Goal: Task Accomplishment & Management: Use online tool/utility

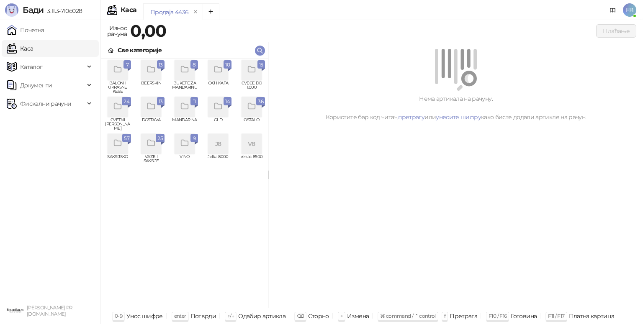
click at [252, 110] on icon "grid" at bounding box center [252, 107] width 10 height 10
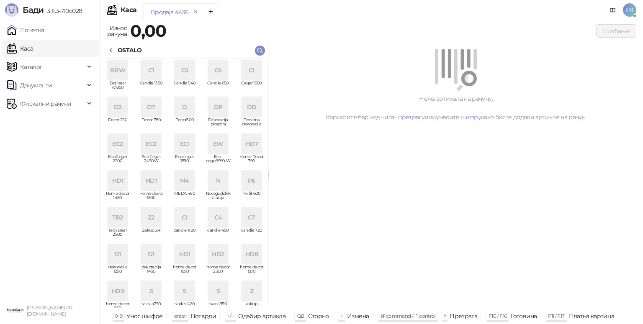
click at [114, 49] on icon at bounding box center [111, 50] width 7 height 7
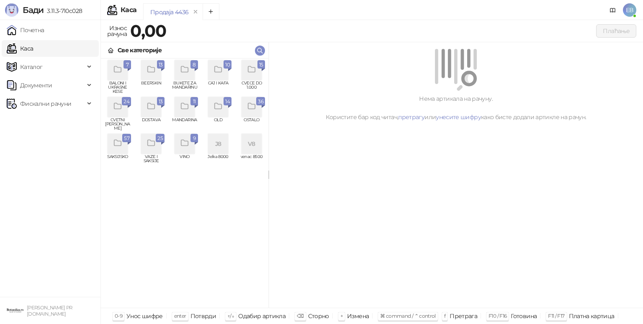
drag, startPoint x: 194, startPoint y: 158, endPoint x: 190, endPoint y: 153, distance: 6.6
click at [190, 153] on div "9 VINO" at bounding box center [184, 150] width 27 height 33
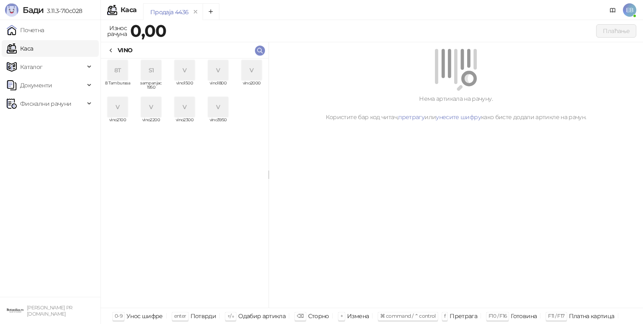
click at [254, 73] on div "V" at bounding box center [251, 70] width 20 height 20
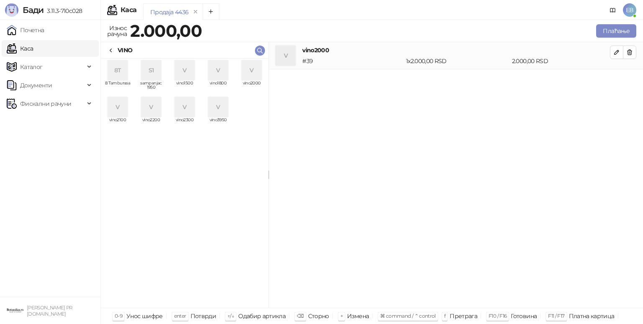
click at [112, 51] on icon at bounding box center [111, 50] width 7 height 7
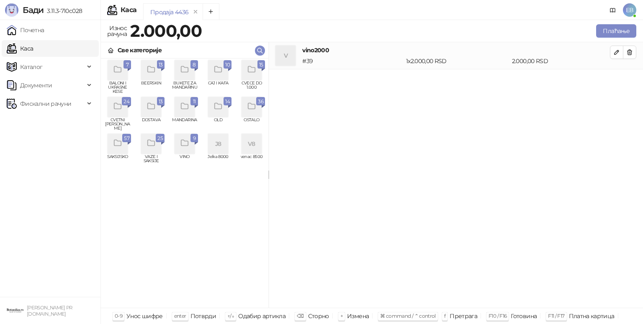
click at [185, 67] on icon "grid" at bounding box center [184, 70] width 7 height 6
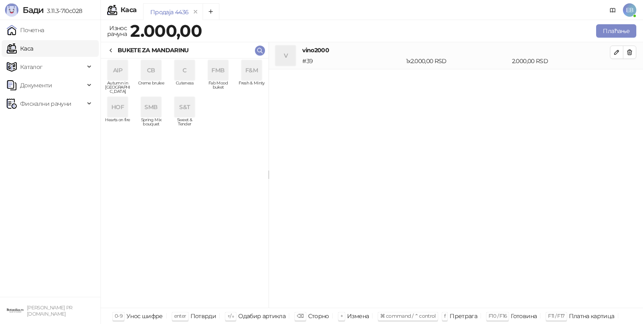
click at [109, 48] on icon at bounding box center [111, 50] width 7 height 7
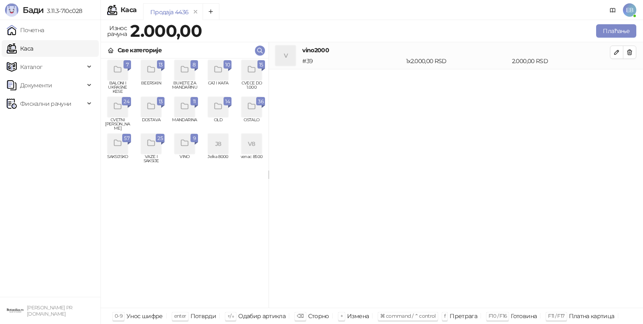
click at [186, 113] on div "grid" at bounding box center [185, 107] width 20 height 20
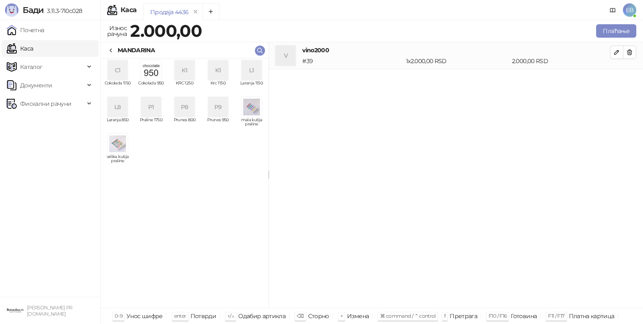
click at [185, 74] on div "K1" at bounding box center [185, 70] width 20 height 20
click at [113, 48] on icon at bounding box center [111, 50] width 7 height 7
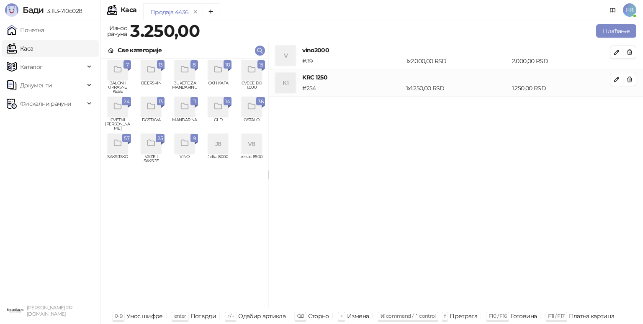
click at [119, 114] on div "grid" at bounding box center [118, 107] width 20 height 20
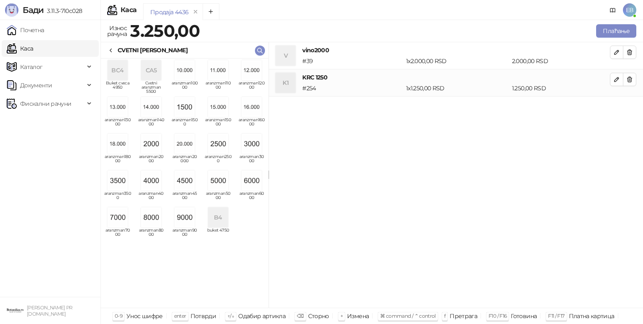
click at [109, 52] on icon at bounding box center [111, 50] width 7 height 7
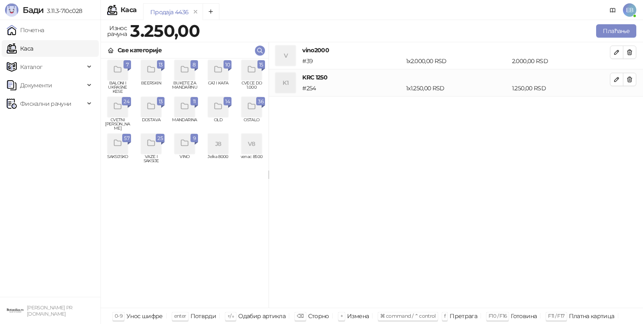
click at [250, 76] on div "grid" at bounding box center [251, 70] width 20 height 20
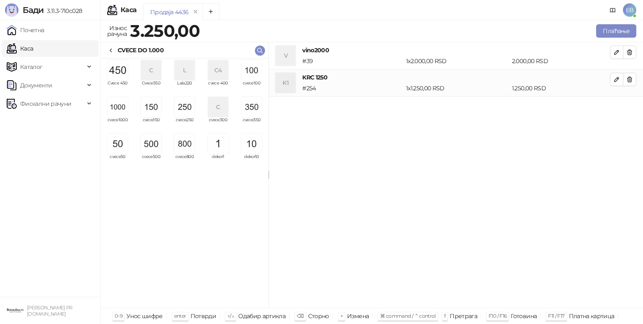
click at [116, 111] on img "grid" at bounding box center [118, 107] width 20 height 20
click at [152, 153] on img "grid" at bounding box center [151, 144] width 20 height 20
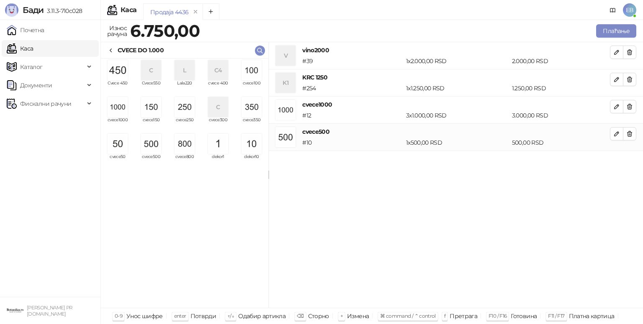
click at [184, 100] on img "grid" at bounding box center [185, 107] width 20 height 20
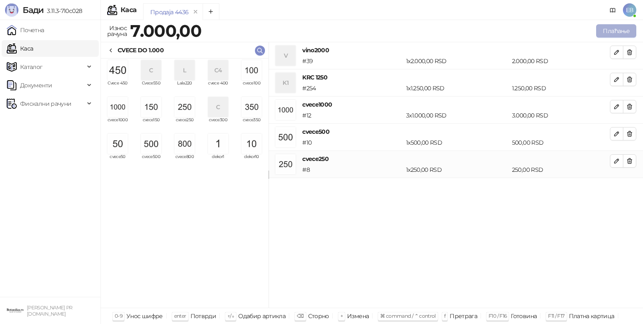
click at [612, 30] on button "Плаћање" at bounding box center [616, 30] width 40 height 13
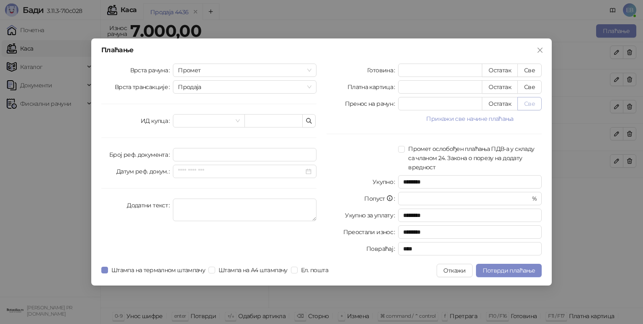
click at [524, 108] on button "Све" at bounding box center [529, 103] width 24 height 13
type input "****"
click at [503, 267] on span "Потврди плаћање" at bounding box center [509, 271] width 52 height 8
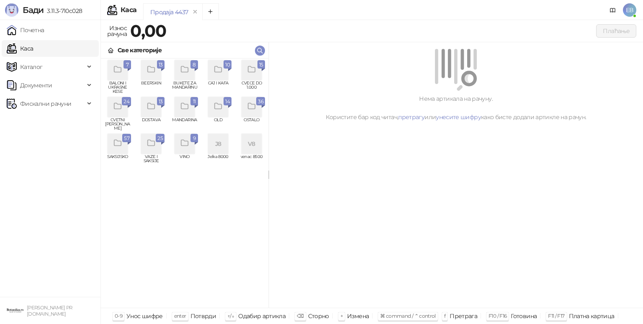
click at [181, 112] on div "grid" at bounding box center [185, 107] width 20 height 20
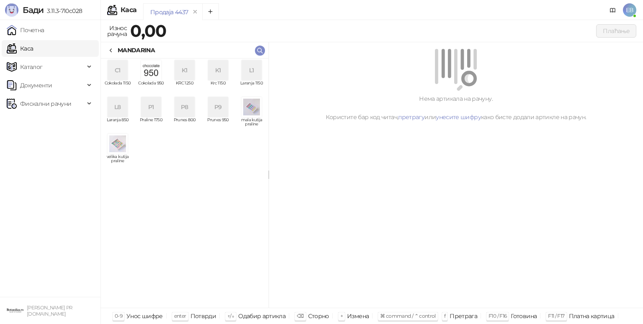
click at [123, 78] on div "C1" at bounding box center [118, 70] width 20 height 20
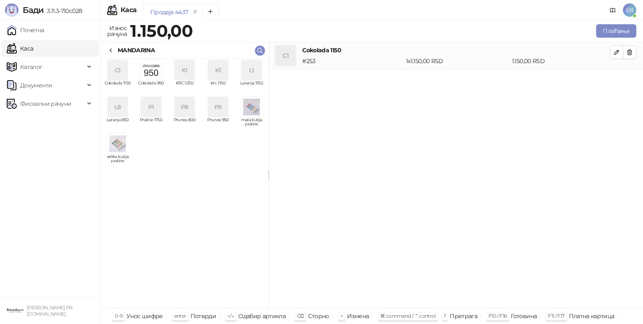
click at [109, 48] on icon at bounding box center [111, 50] width 7 height 7
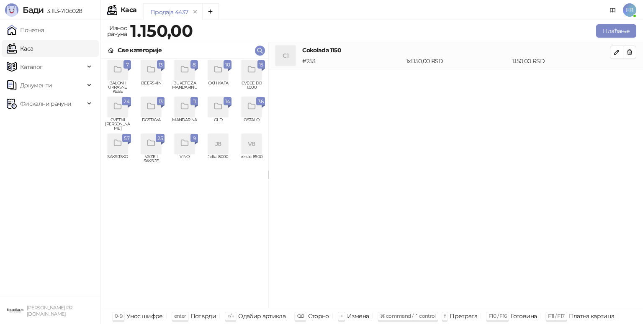
click at [155, 72] on icon "grid" at bounding box center [151, 70] width 10 height 10
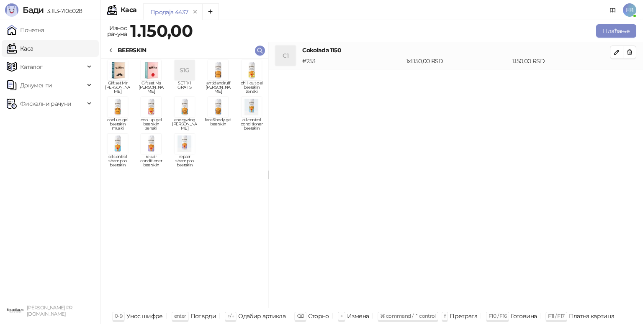
click at [215, 113] on img "grid" at bounding box center [218, 107] width 20 height 20
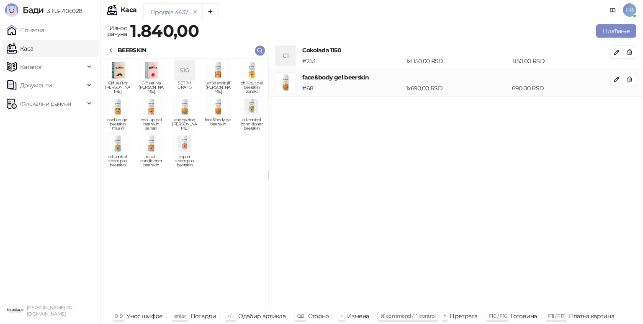
click at [215, 113] on img "grid" at bounding box center [218, 107] width 20 height 20
click at [623, 36] on button "Плаћање" at bounding box center [616, 30] width 40 height 13
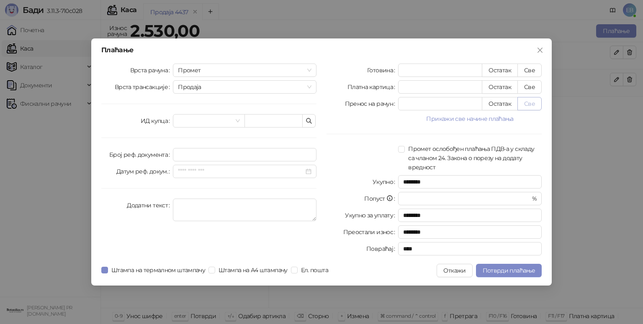
click at [531, 102] on button "Све" at bounding box center [529, 103] width 24 height 13
type input "****"
click at [493, 272] on span "Потврди плаћање" at bounding box center [509, 271] width 52 height 8
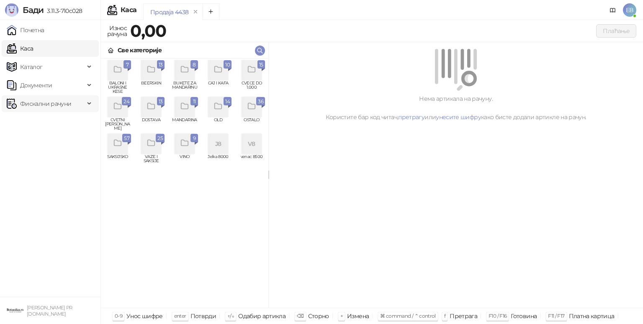
click at [54, 100] on span "Фискални рачуни" at bounding box center [45, 103] width 51 height 17
click at [64, 127] on link "Издати рачуни" at bounding box center [38, 122] width 56 height 17
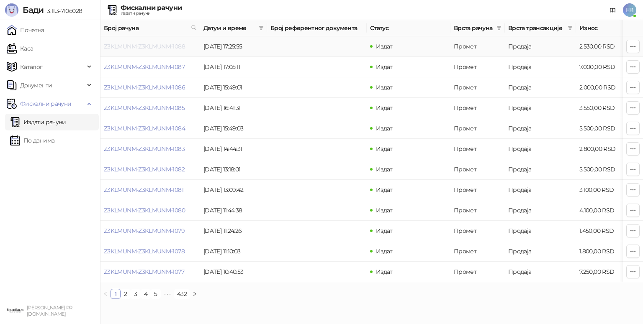
click at [154, 44] on link "Z3KLMUNM-Z3KLMUNM-1088" at bounding box center [144, 47] width 81 height 8
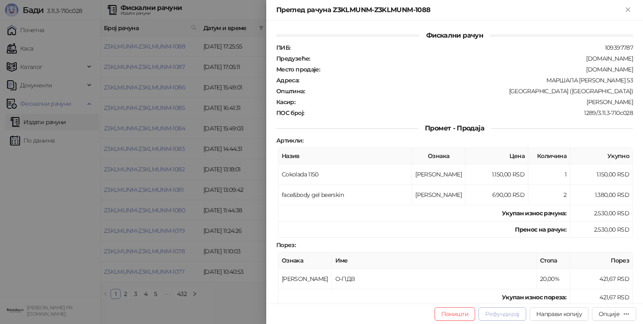
click at [509, 317] on button "Рефундирај" at bounding box center [502, 314] width 48 height 13
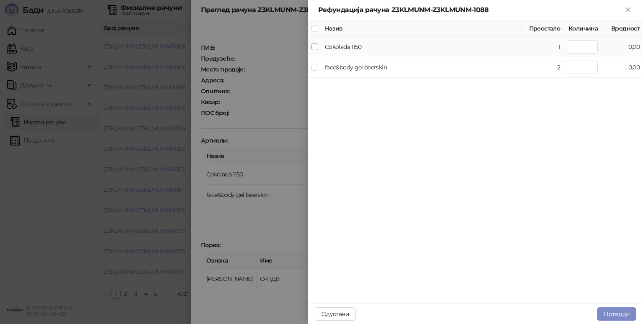
click at [313, 51] on label at bounding box center [314, 46] width 7 height 9
type input "*"
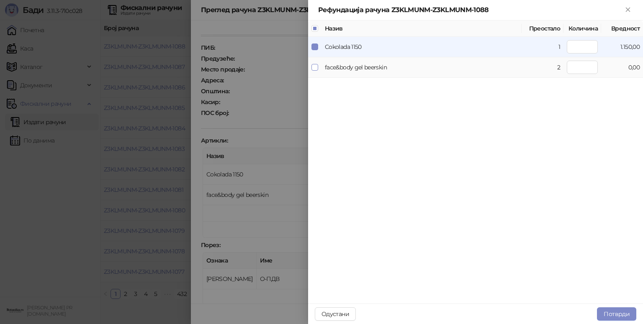
type input "*"
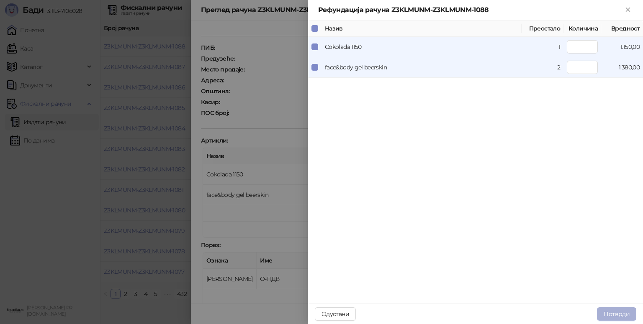
click at [612, 317] on button "Потврди" at bounding box center [616, 314] width 39 height 13
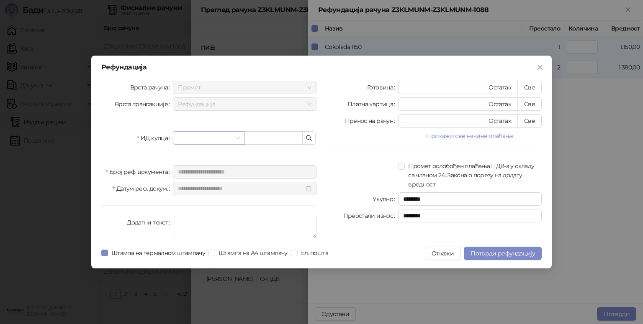
click at [235, 143] on span at bounding box center [209, 138] width 62 height 13
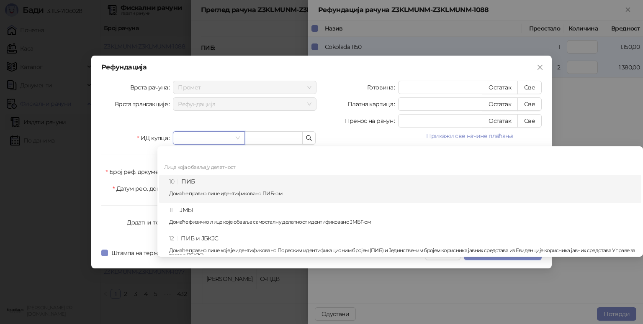
click at [208, 179] on div "10 ПИБ Домаће правно лице идентификовано ПИБ-ом" at bounding box center [402, 189] width 467 height 24
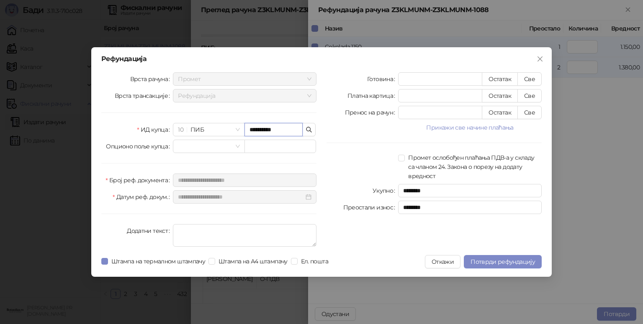
click at [259, 131] on input "**********" at bounding box center [273, 129] width 58 height 13
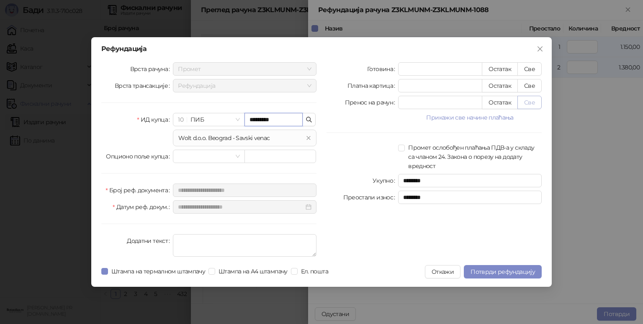
type input "*********"
click at [529, 104] on button "Све" at bounding box center [529, 102] width 24 height 13
type input "****"
click at [499, 273] on span "Потврди рефундацију" at bounding box center [502, 272] width 64 height 8
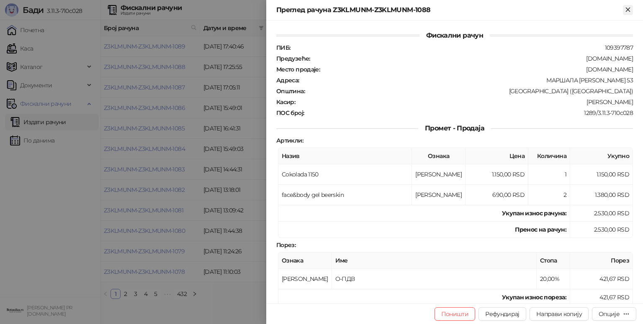
click at [626, 9] on icon "Close" at bounding box center [628, 10] width 8 height 8
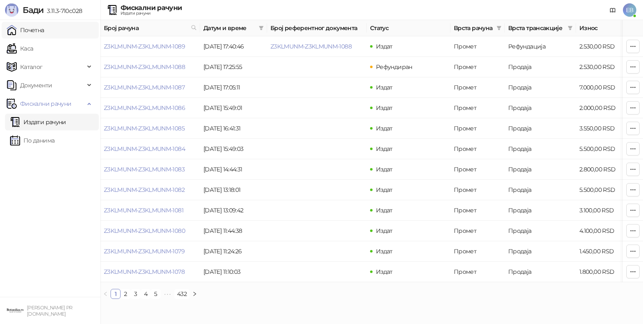
drag, startPoint x: 30, startPoint y: 28, endPoint x: 31, endPoint y: 38, distance: 9.7
click at [31, 28] on link "Почетна" at bounding box center [26, 30] width 38 height 17
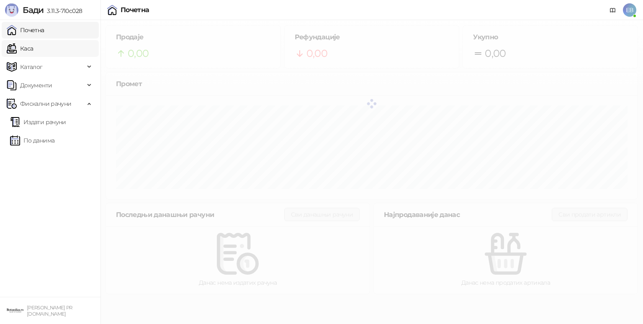
click at [31, 46] on link "Каса" at bounding box center [20, 48] width 26 height 17
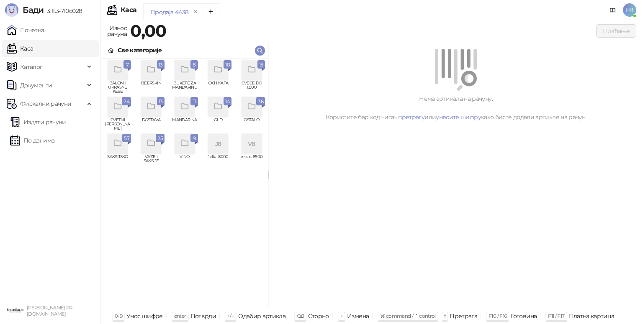
click at [146, 75] on div "grid" at bounding box center [151, 70] width 20 height 20
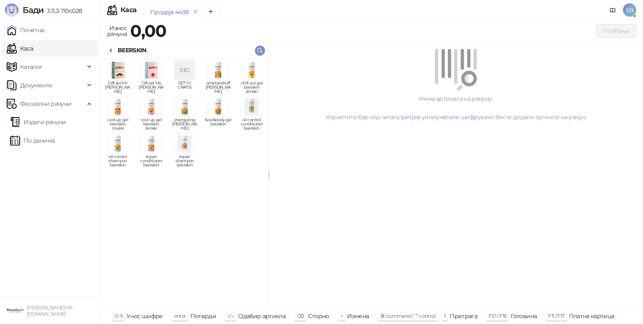
click at [218, 112] on img "grid" at bounding box center [218, 107] width 20 height 20
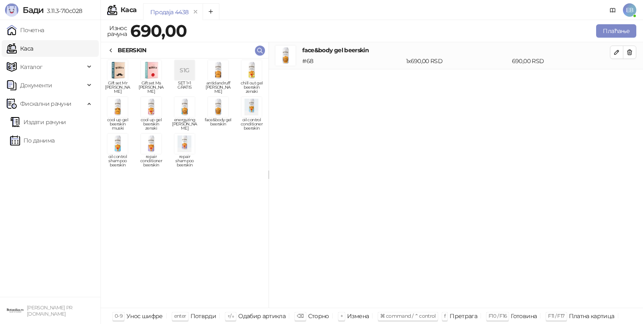
click at [218, 112] on img "grid" at bounding box center [218, 107] width 20 height 20
click at [618, 33] on button "Плаћање" at bounding box center [616, 30] width 40 height 13
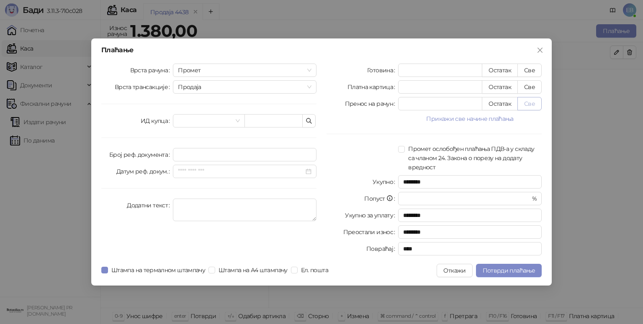
click at [536, 105] on button "Све" at bounding box center [529, 103] width 24 height 13
type input "****"
click at [485, 277] on button "Потврди плаћање" at bounding box center [509, 270] width 66 height 13
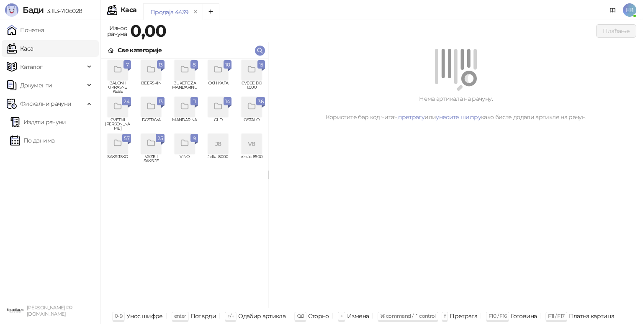
click at [253, 70] on icon "grid" at bounding box center [252, 70] width 10 height 10
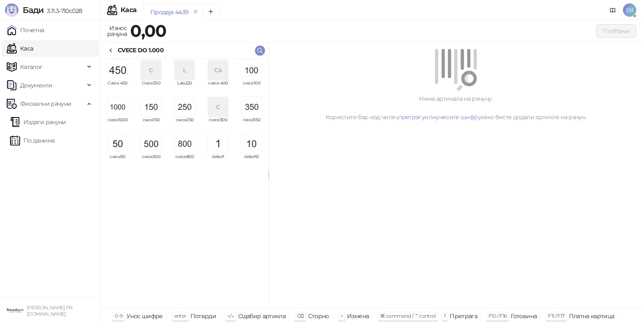
click at [113, 113] on img "grid" at bounding box center [118, 107] width 20 height 20
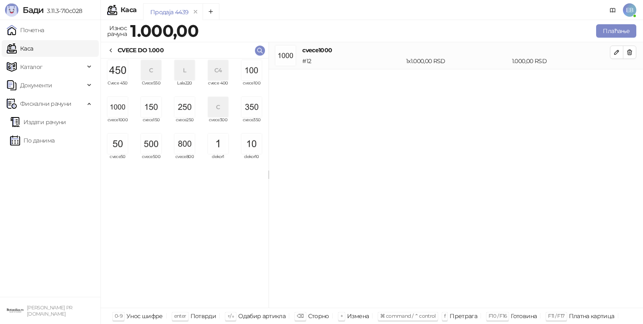
click at [108, 67] on img "grid" at bounding box center [118, 70] width 20 height 20
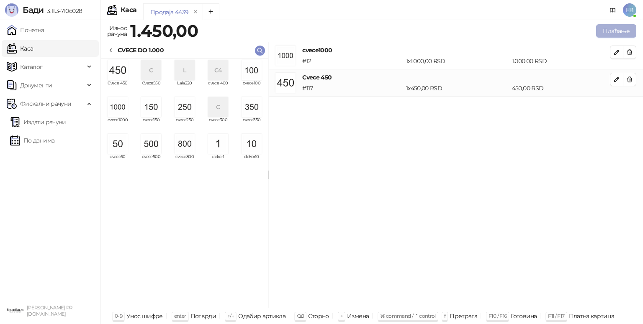
click at [617, 34] on button "Плаћање" at bounding box center [616, 30] width 40 height 13
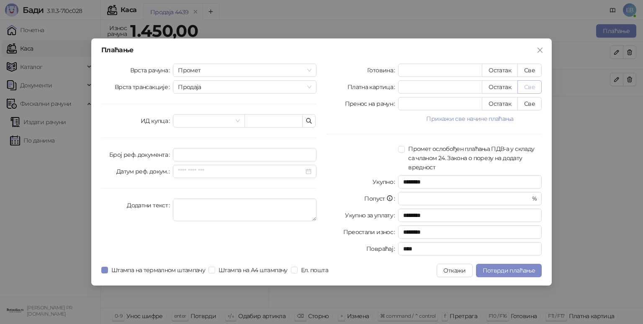
click at [531, 89] on button "Све" at bounding box center [529, 86] width 24 height 13
type input "****"
click at [503, 271] on span "Потврди плаћање" at bounding box center [509, 271] width 52 height 8
